Goal: Transaction & Acquisition: Purchase product/service

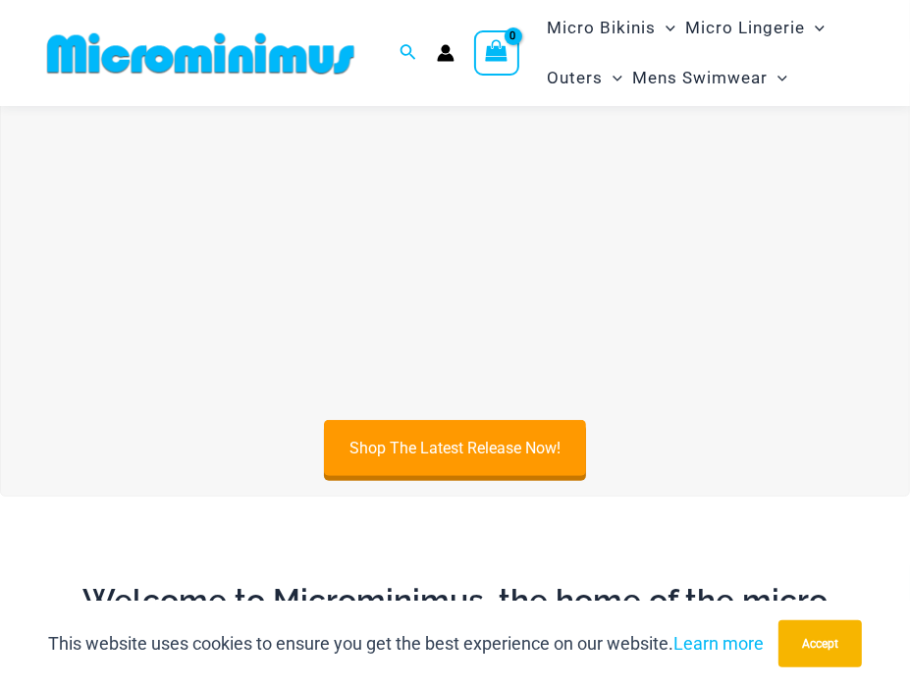
scroll to position [472, 0]
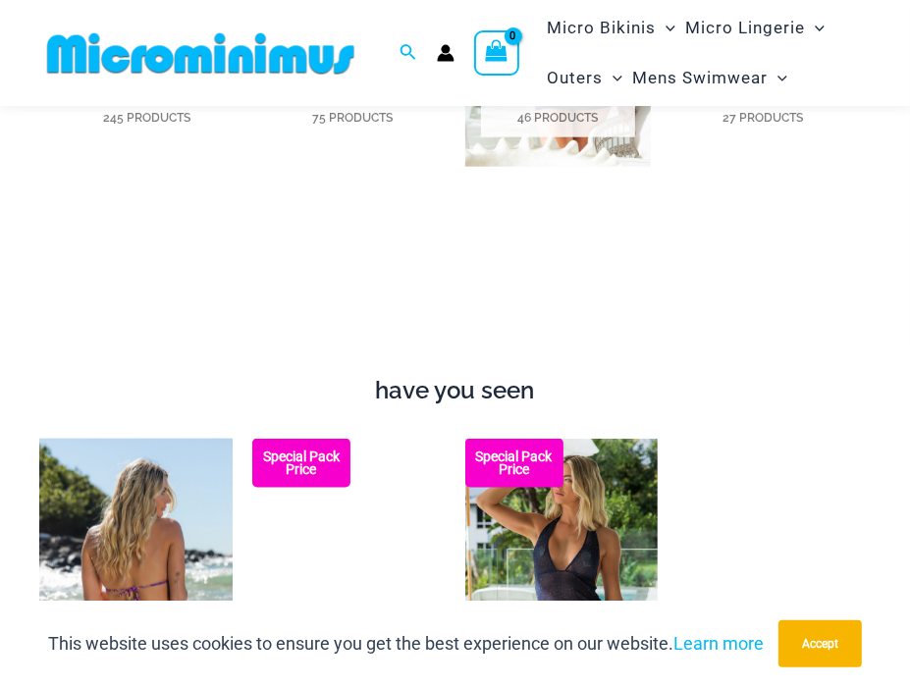
scroll to position [1547, 0]
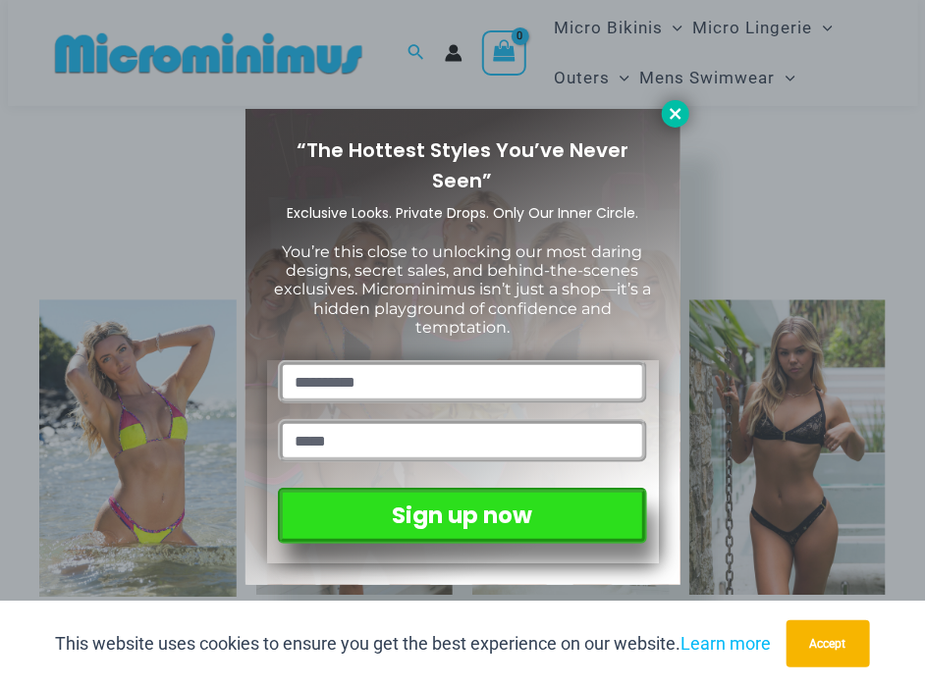
click at [678, 109] on icon at bounding box center [675, 113] width 11 height 11
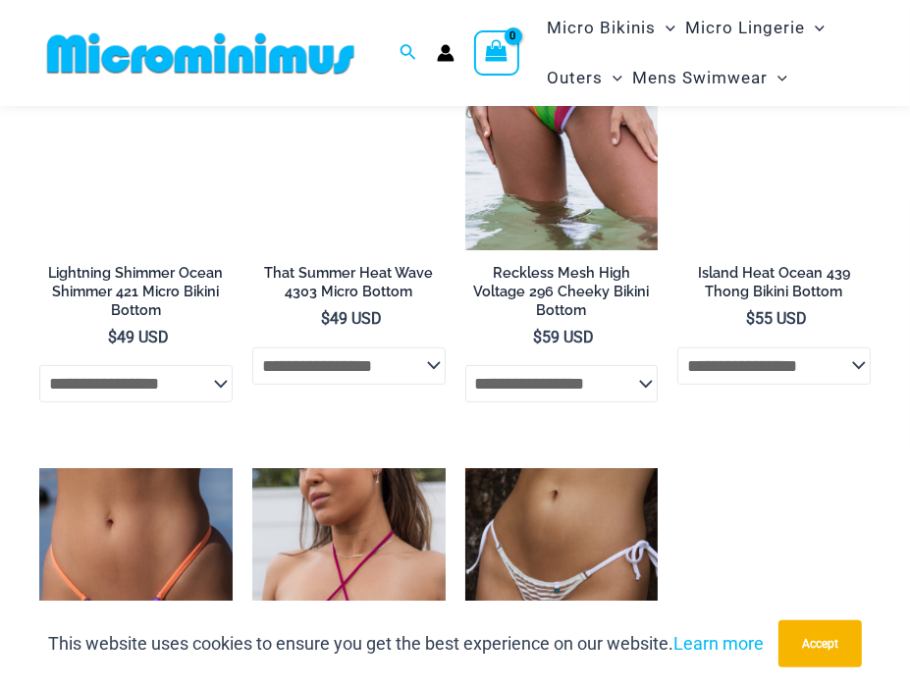
scroll to position [4487, 0]
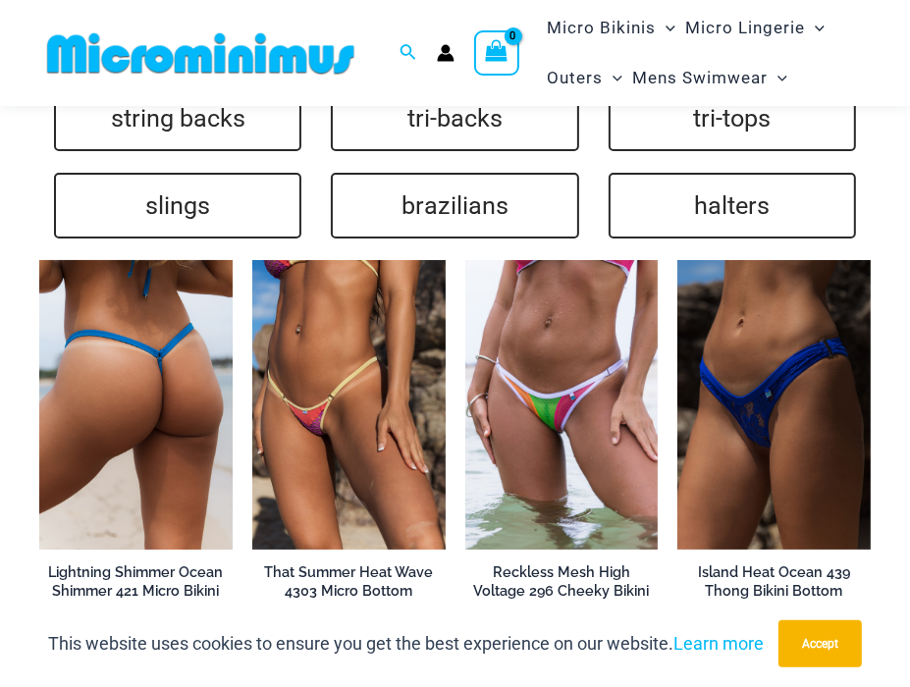
click at [167, 352] on img at bounding box center [135, 405] width 193 height 290
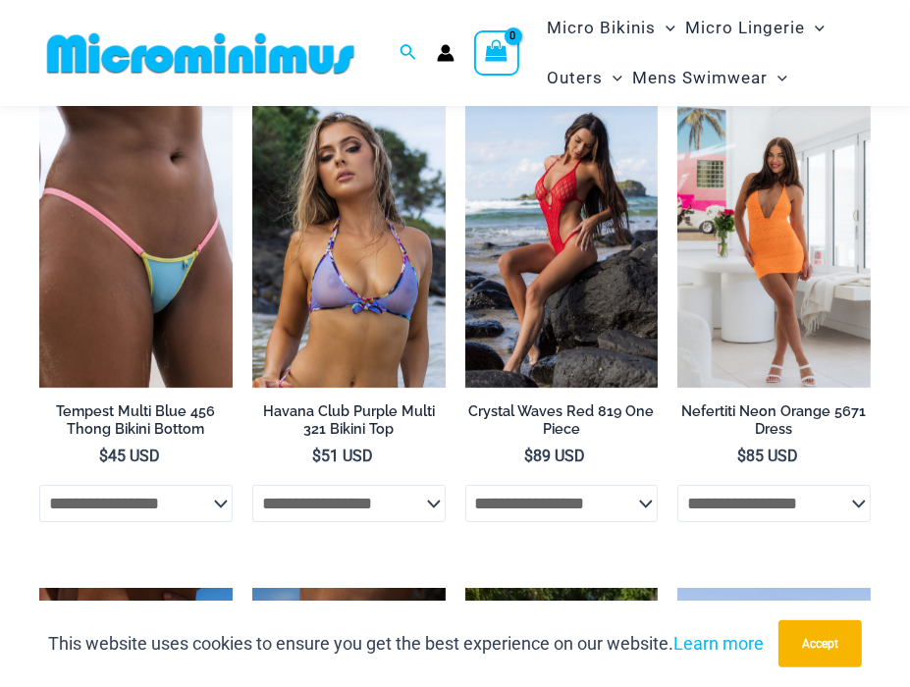
scroll to position [4406, 0]
